Goal: Transaction & Acquisition: Purchase product/service

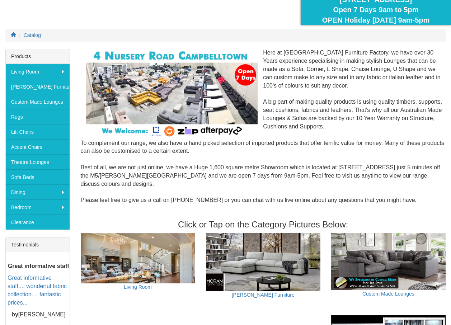
scroll to position [72, 0]
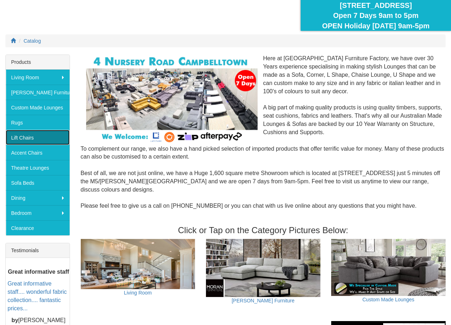
drag, startPoint x: 25, startPoint y: 136, endPoint x: 36, endPoint y: 135, distance: 10.4
click at [25, 136] on link "Lift Chairs" at bounding box center [38, 137] width 64 height 15
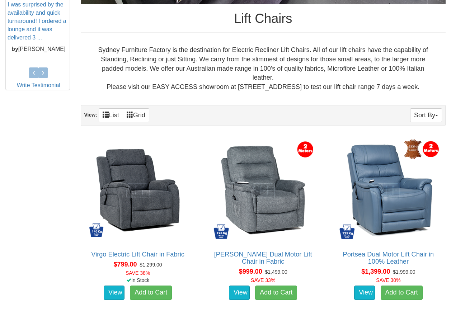
scroll to position [359, 0]
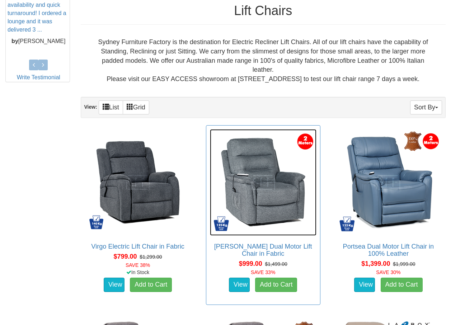
click at [275, 204] on img at bounding box center [263, 182] width 107 height 107
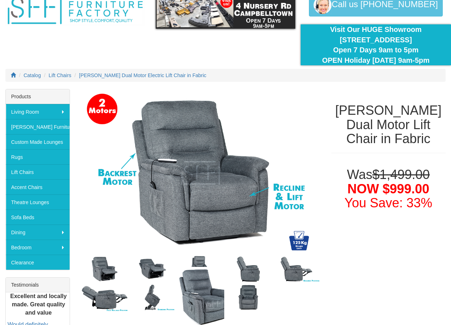
scroll to position [72, 0]
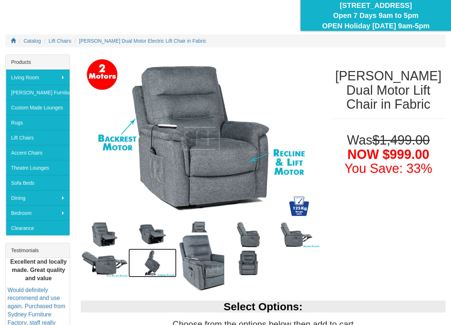
click at [157, 270] on img at bounding box center [152, 263] width 48 height 29
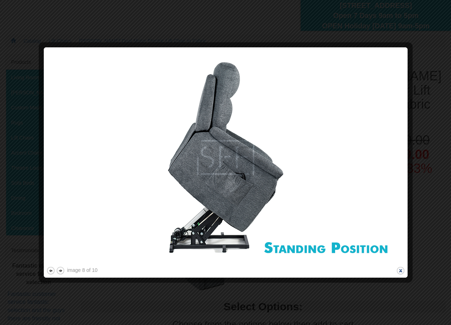
click at [402, 269] on button "close" at bounding box center [400, 270] width 9 height 9
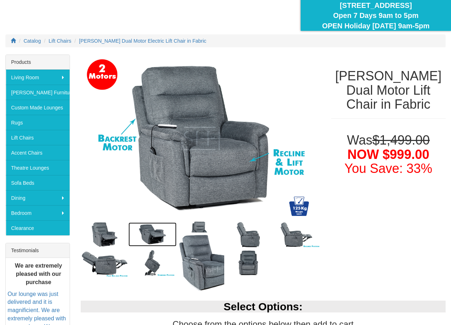
click at [157, 240] on img at bounding box center [152, 235] width 48 height 24
